Goal: Information Seeking & Learning: Learn about a topic

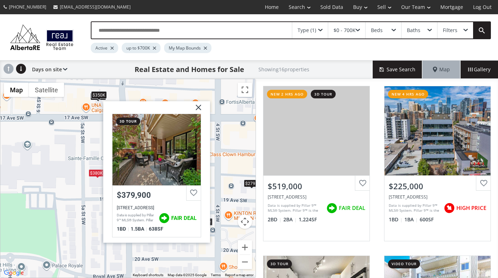
click at [319, 30] on span at bounding box center [320, 30] width 4 height 3
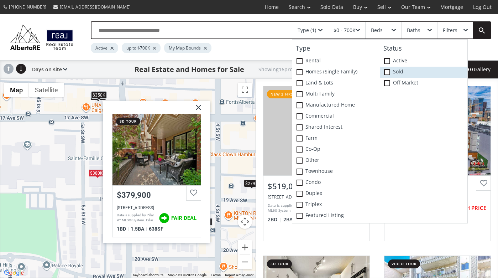
click at [389, 69] on span at bounding box center [387, 72] width 6 height 6
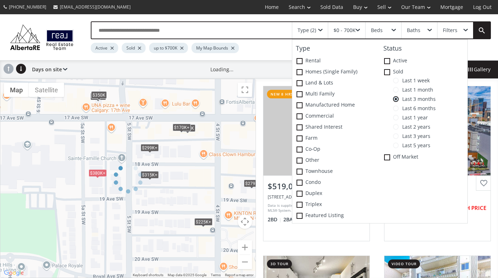
click at [399, 89] on span at bounding box center [396, 90] width 6 height 6
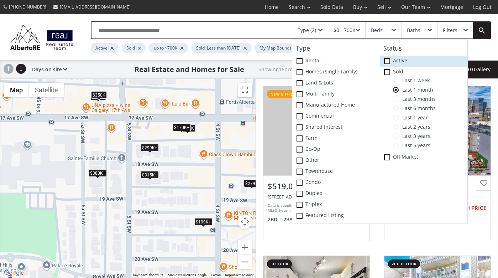
click at [387, 57] on label "Active" at bounding box center [424, 61] width 88 height 11
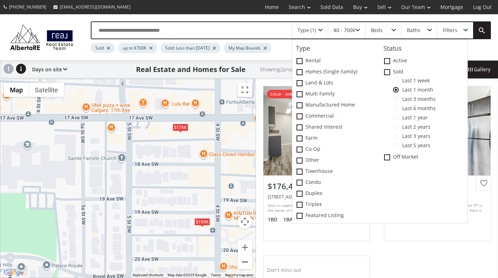
click at [245, 261] on button "Zoom out" at bounding box center [245, 262] width 14 height 14
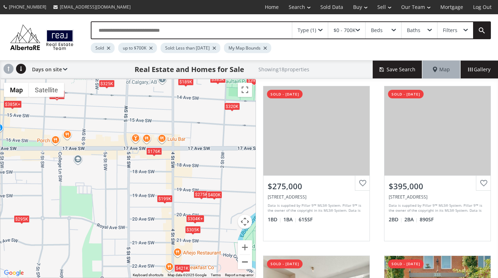
click at [245, 261] on button "Zoom out" at bounding box center [245, 262] width 14 height 14
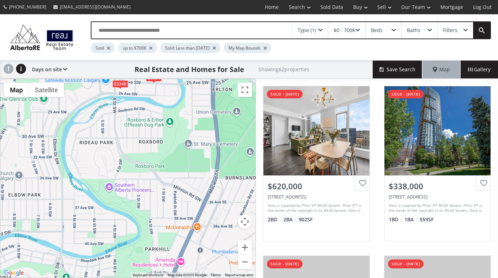
drag, startPoint x: 210, startPoint y: 244, endPoint x: 178, endPoint y: 86, distance: 161.8
click at [178, 86] on div "To navigate, press the arrow keys. $620K $338K $489K $275K $395K $385K+ $290K+ …" at bounding box center [127, 178] width 255 height 198
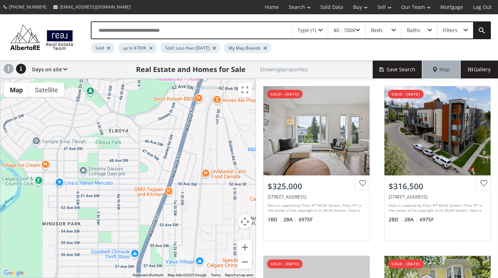
drag, startPoint x: 167, startPoint y: 270, endPoint x: 191, endPoint y: 83, distance: 188.2
click at [191, 83] on div "To navigate, press the arrow keys. $325K $317K $534K $680K $605K $359K" at bounding box center [127, 178] width 255 height 198
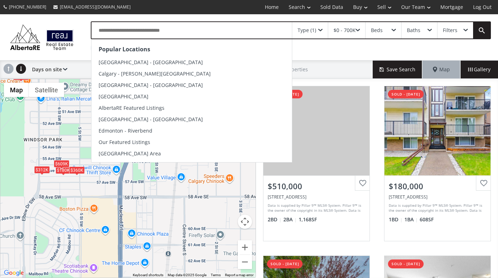
drag, startPoint x: 169, startPoint y: 265, endPoint x: 150, endPoint y: 180, distance: 87.2
click at [150, 180] on div "To navigate, press the arrow keys. $510K $180K $609K $312K $360K" at bounding box center [127, 178] width 255 height 198
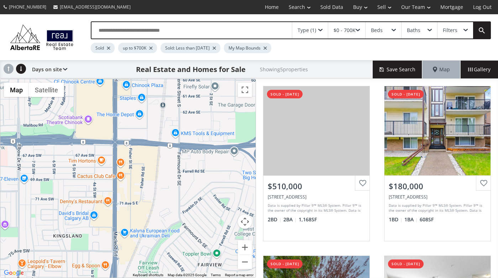
drag, startPoint x: 167, startPoint y: 233, endPoint x: 161, endPoint y: 83, distance: 150.5
click at [161, 83] on div "To navigate, press the arrow keys. $510K $180K $609K $312K $360K" at bounding box center [127, 178] width 255 height 198
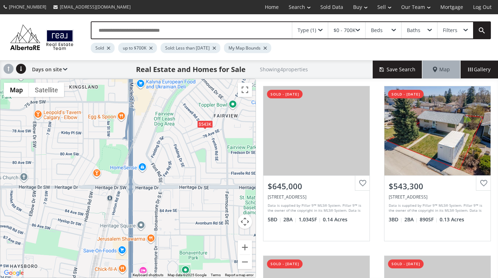
drag, startPoint x: 168, startPoint y: 262, endPoint x: 184, endPoint y: 112, distance: 151.2
click at [184, 112] on div "To navigate, press the arrow keys. $645K $543K $253K $185K" at bounding box center [127, 178] width 255 height 198
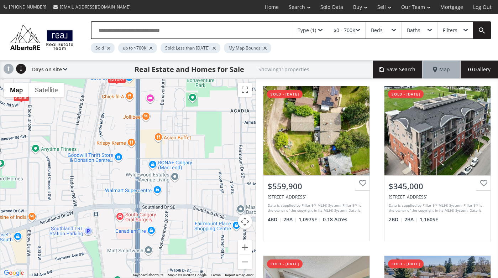
drag, startPoint x: 176, startPoint y: 259, endPoint x: 183, endPoint y: 85, distance: 173.3
click at [183, 85] on div "To navigate, press the arrow keys. $560K $345K $210K+ $543K $210K $210K+ $365K …" at bounding box center [127, 178] width 255 height 198
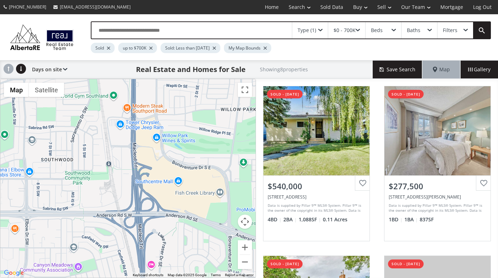
drag, startPoint x: 191, startPoint y: 270, endPoint x: 187, endPoint y: 83, distance: 186.7
click at [187, 83] on div "To navigate, press the arrow keys. $540K $210K+ $600K $370K $352K $210K+ $210K+…" at bounding box center [127, 178] width 255 height 198
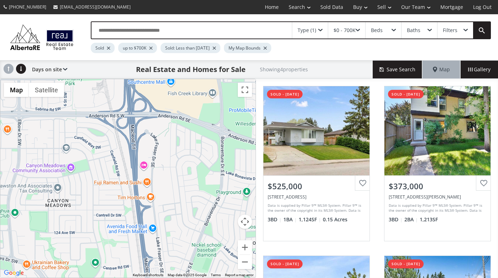
drag, startPoint x: 187, startPoint y: 266, endPoint x: 178, endPoint y: 167, distance: 100.1
click at [178, 167] on div "To navigate, press the arrow keys. $525K $373K $643K $530K" at bounding box center [127, 178] width 255 height 198
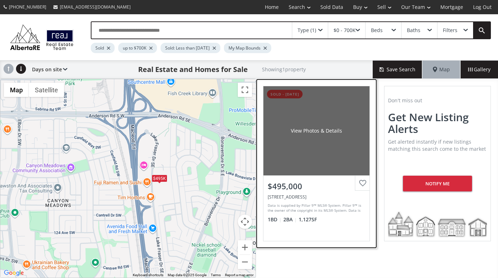
click at [337, 165] on div "View Photos & Details" at bounding box center [317, 130] width 106 height 89
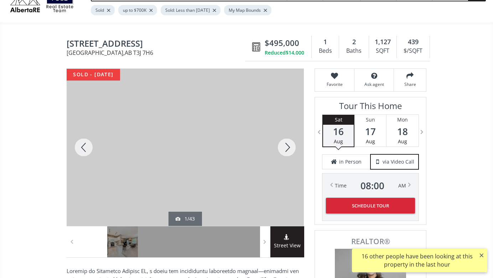
scroll to position [39, 0]
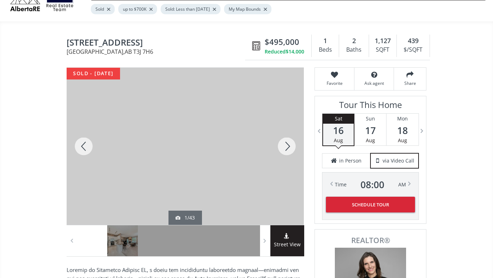
click at [287, 146] on div at bounding box center [287, 146] width 34 height 157
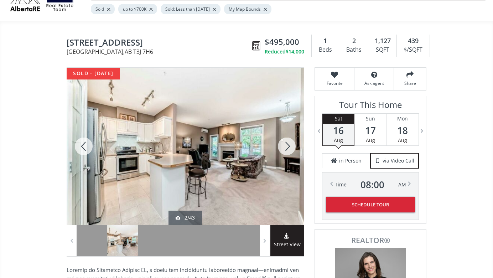
click at [287, 146] on div at bounding box center [287, 146] width 34 height 157
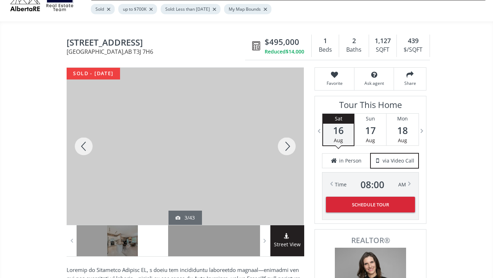
click at [85, 145] on div at bounding box center [84, 146] width 34 height 157
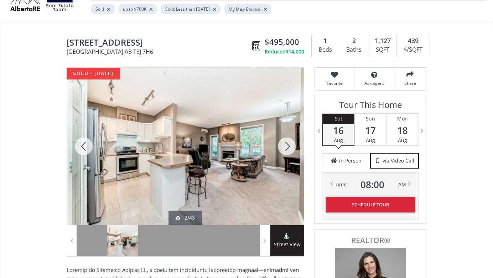
click at [292, 145] on div at bounding box center [287, 146] width 34 height 157
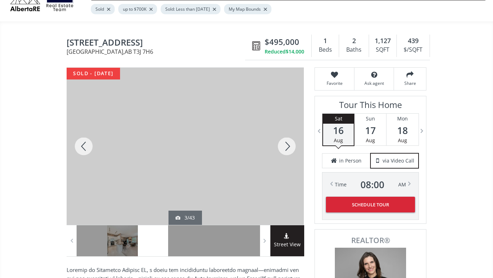
click at [292, 145] on div at bounding box center [287, 146] width 34 height 157
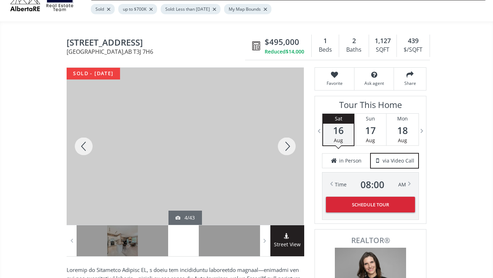
click at [292, 145] on div at bounding box center [287, 146] width 34 height 157
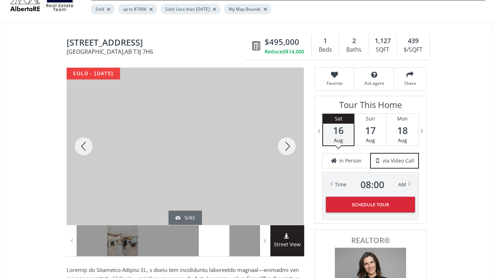
click at [292, 145] on div at bounding box center [287, 146] width 34 height 157
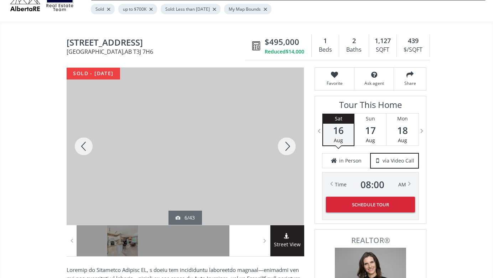
click at [292, 145] on div at bounding box center [287, 146] width 34 height 157
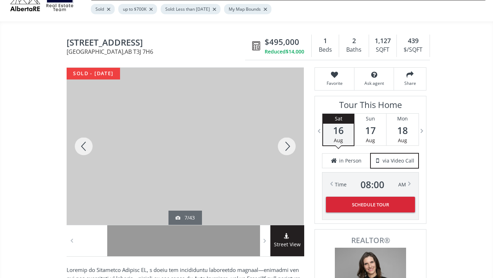
click at [292, 145] on div at bounding box center [287, 146] width 34 height 157
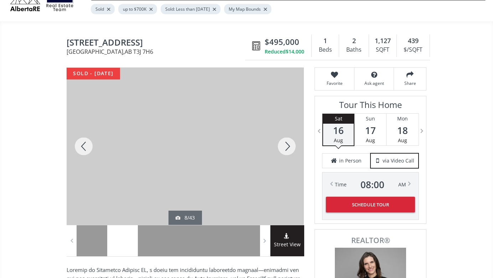
click at [292, 145] on div at bounding box center [287, 146] width 34 height 157
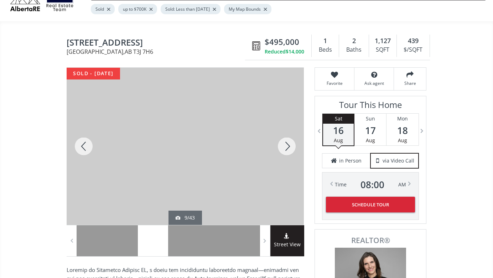
click at [292, 145] on div at bounding box center [287, 146] width 34 height 157
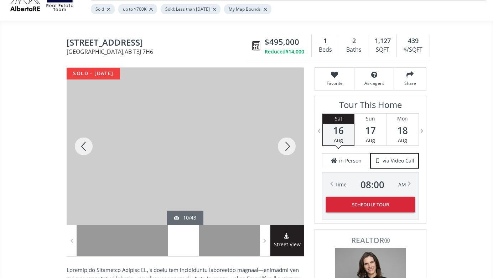
click at [292, 145] on div at bounding box center [287, 146] width 34 height 157
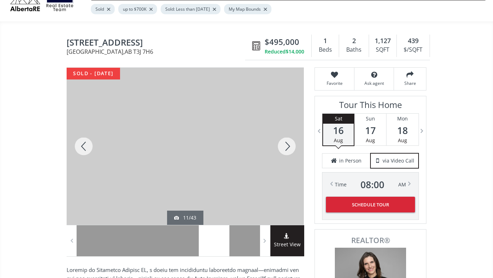
click at [292, 145] on div at bounding box center [287, 146] width 34 height 157
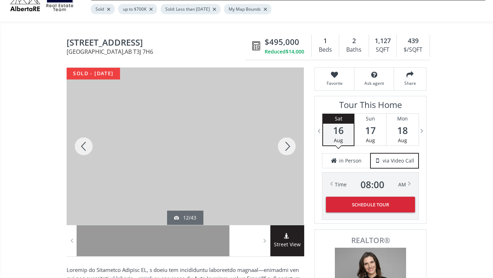
click at [292, 145] on div at bounding box center [287, 146] width 34 height 157
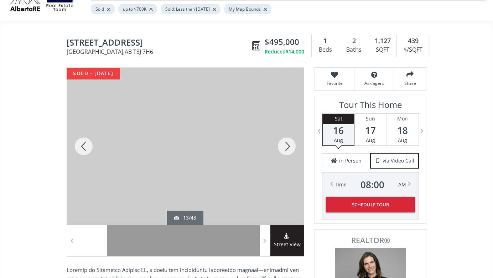
click at [292, 145] on div at bounding box center [287, 146] width 34 height 157
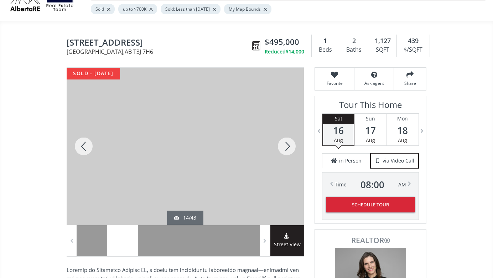
click at [292, 145] on div at bounding box center [287, 146] width 34 height 157
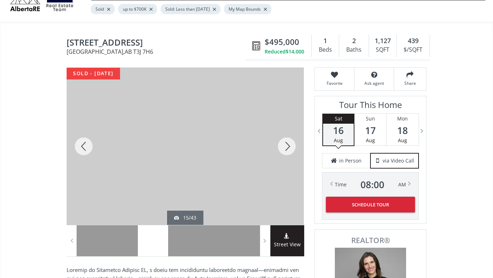
click at [292, 145] on div at bounding box center [287, 146] width 34 height 157
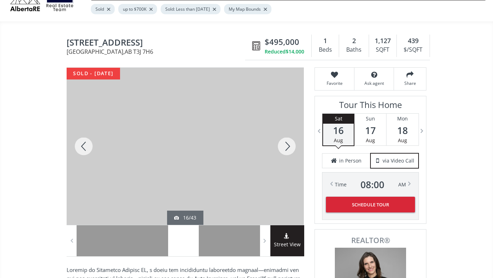
click at [292, 145] on div at bounding box center [287, 146] width 34 height 157
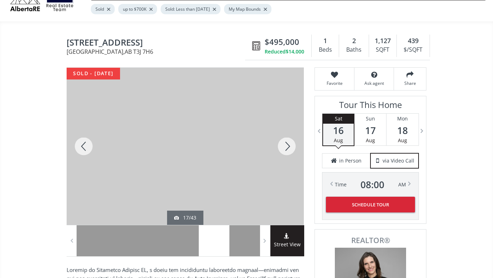
click at [292, 145] on div at bounding box center [287, 146] width 34 height 157
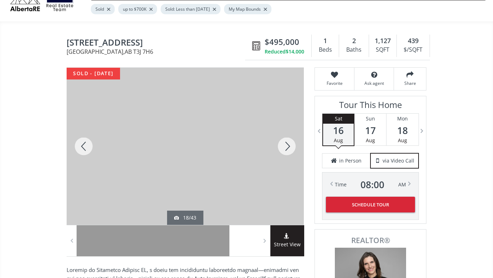
click at [292, 145] on div at bounding box center [287, 146] width 34 height 157
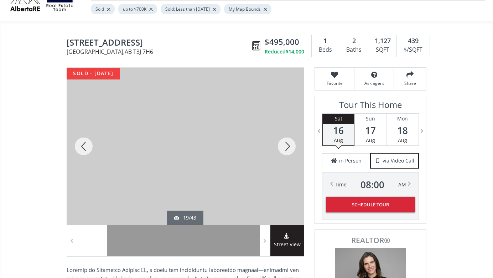
click at [292, 145] on div at bounding box center [287, 146] width 34 height 157
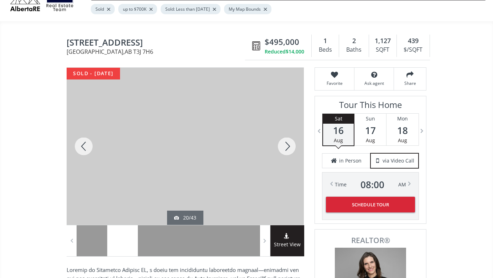
click at [292, 145] on div at bounding box center [287, 146] width 34 height 157
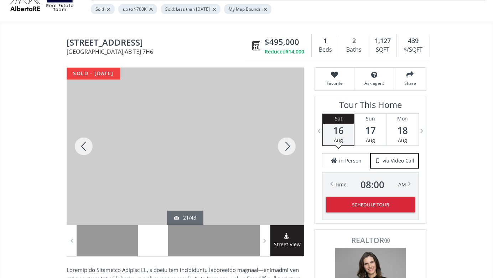
click at [292, 145] on div at bounding box center [287, 146] width 34 height 157
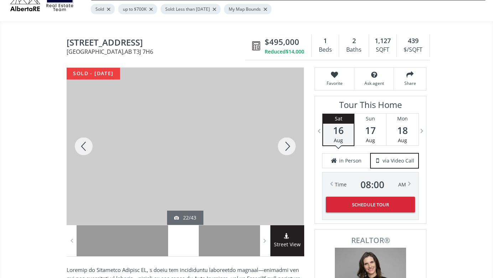
click at [292, 145] on div at bounding box center [287, 146] width 34 height 157
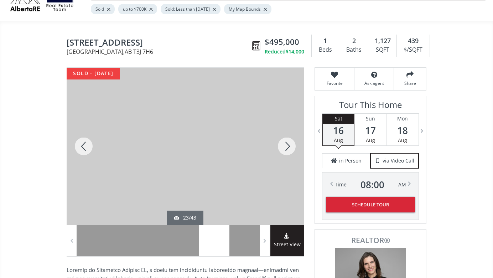
click at [292, 145] on div at bounding box center [287, 146] width 34 height 157
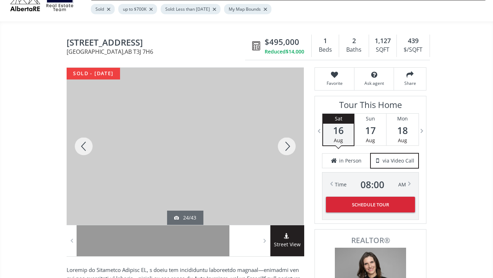
click at [292, 145] on div at bounding box center [287, 146] width 34 height 157
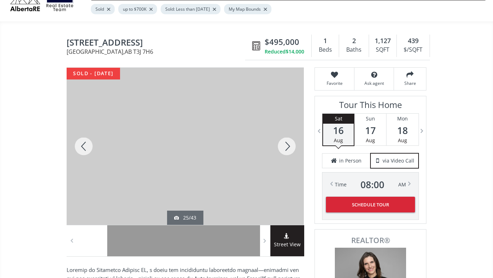
click at [292, 145] on div at bounding box center [287, 146] width 34 height 157
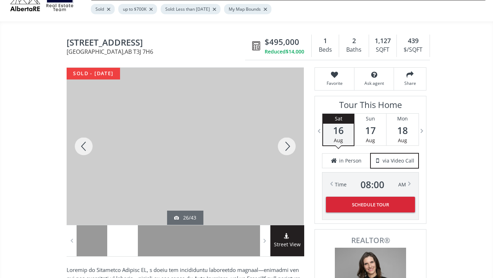
click at [292, 145] on div at bounding box center [287, 146] width 34 height 157
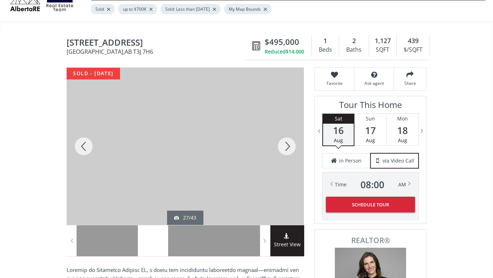
click at [292, 145] on div at bounding box center [287, 146] width 34 height 157
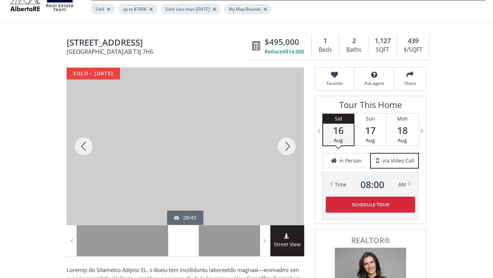
click at [292, 145] on div at bounding box center [287, 146] width 34 height 157
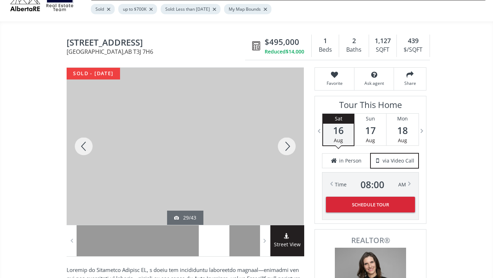
click at [292, 145] on div at bounding box center [287, 146] width 34 height 157
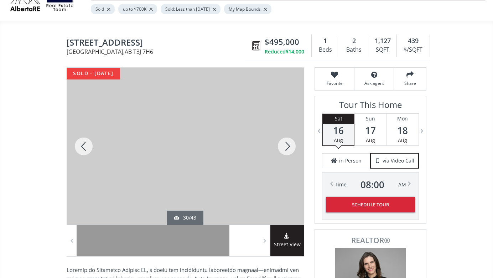
click at [292, 145] on div at bounding box center [287, 146] width 34 height 157
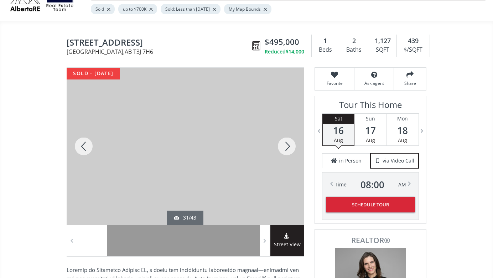
click at [292, 145] on div at bounding box center [287, 146] width 34 height 157
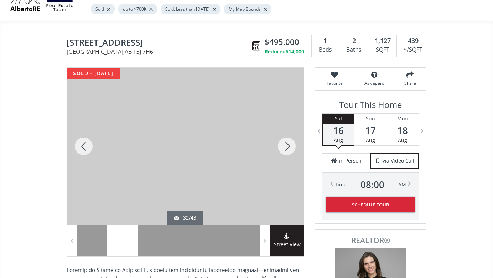
click at [292, 145] on div at bounding box center [287, 146] width 34 height 157
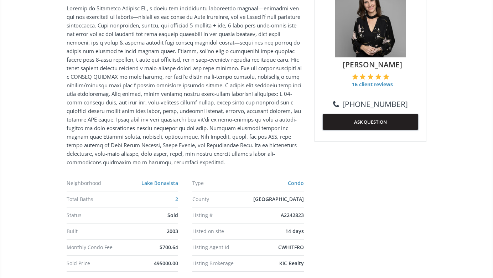
scroll to position [298, 0]
